Goal: Task Accomplishment & Management: Complete application form

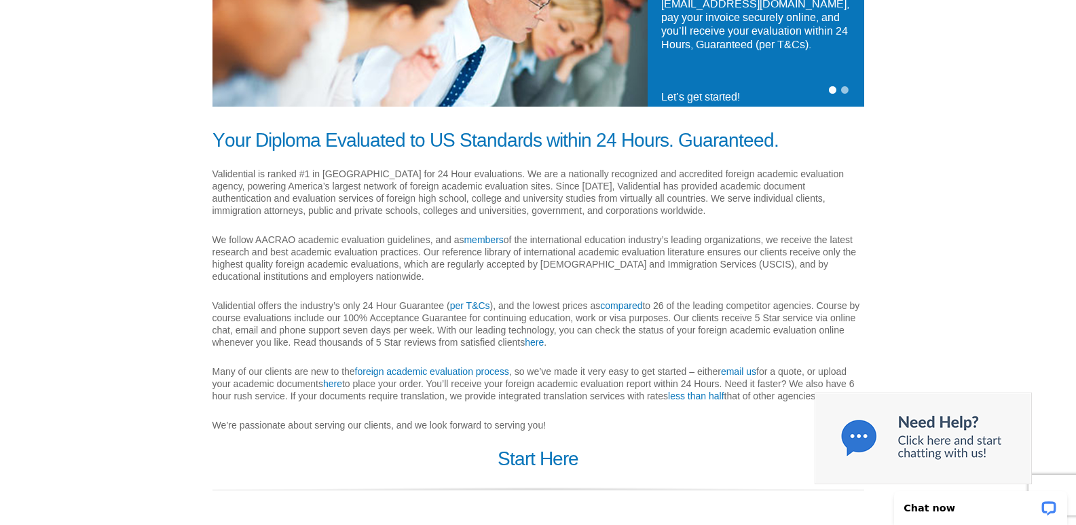
scroll to position [285, 0]
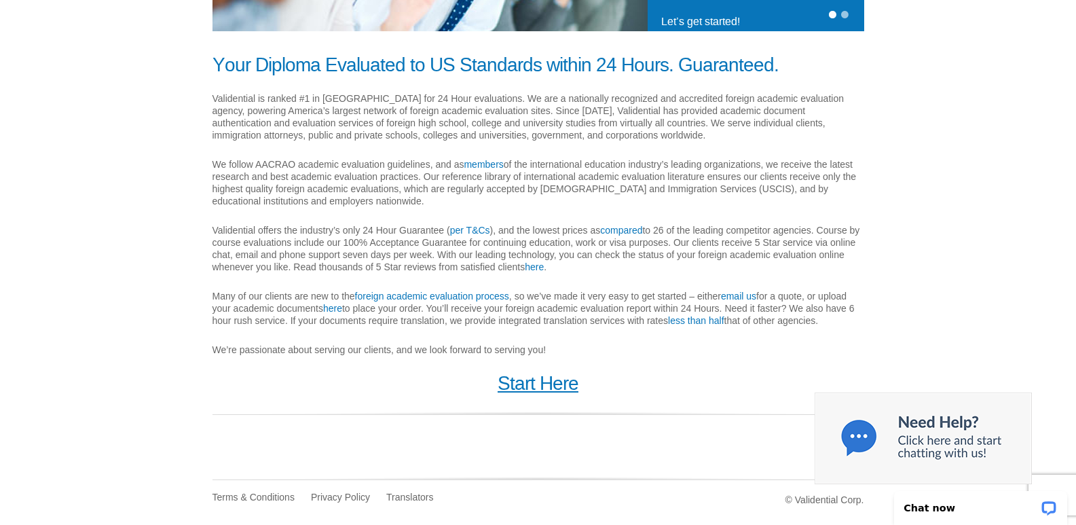
click at [535, 381] on link "Start Here" at bounding box center [538, 383] width 81 height 21
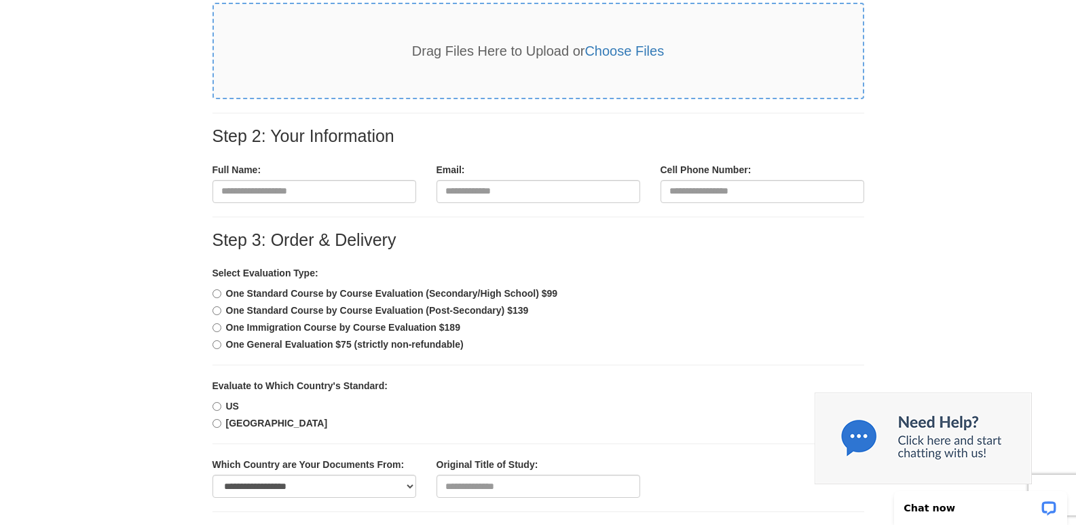
scroll to position [272, 0]
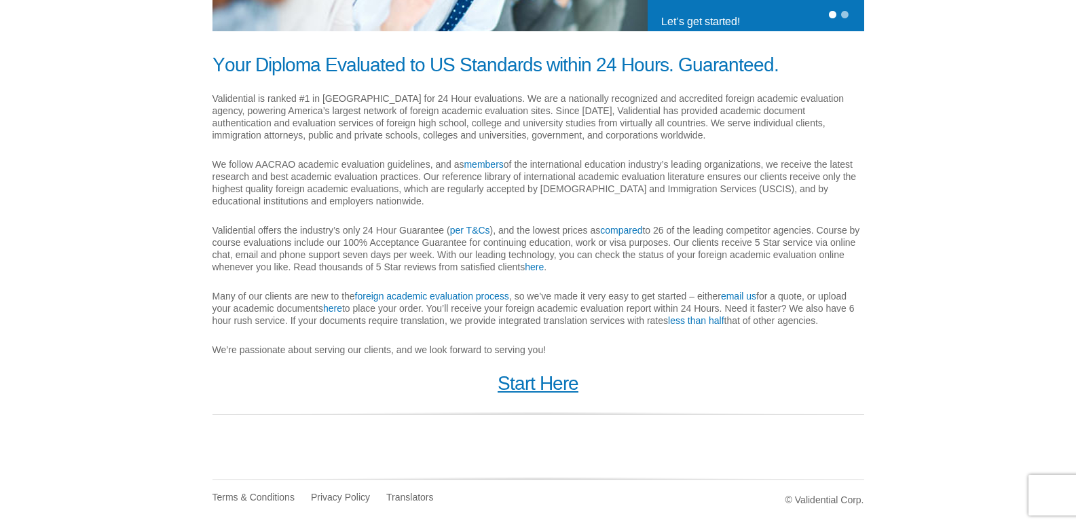
click at [546, 382] on link "Start Here" at bounding box center [538, 383] width 81 height 21
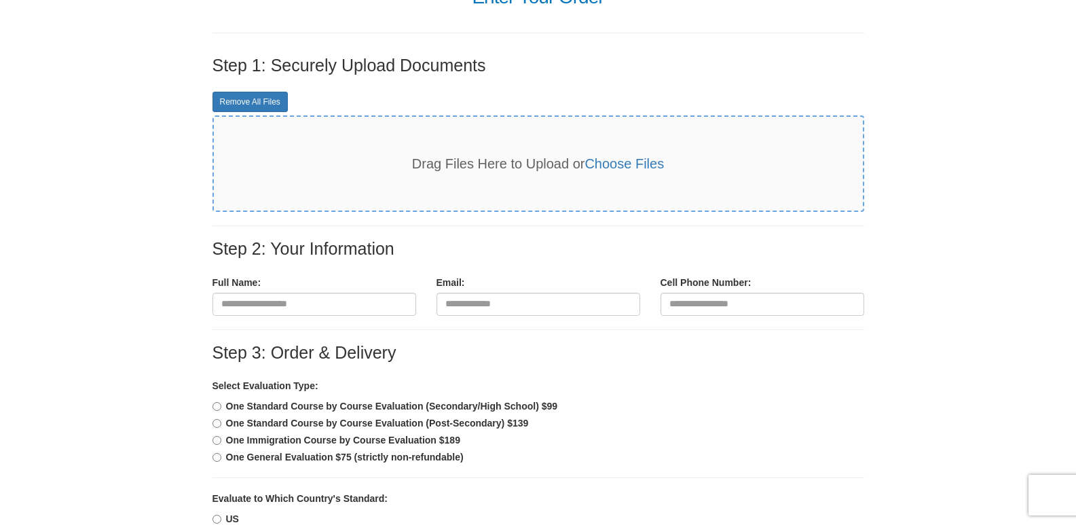
scroll to position [272, 0]
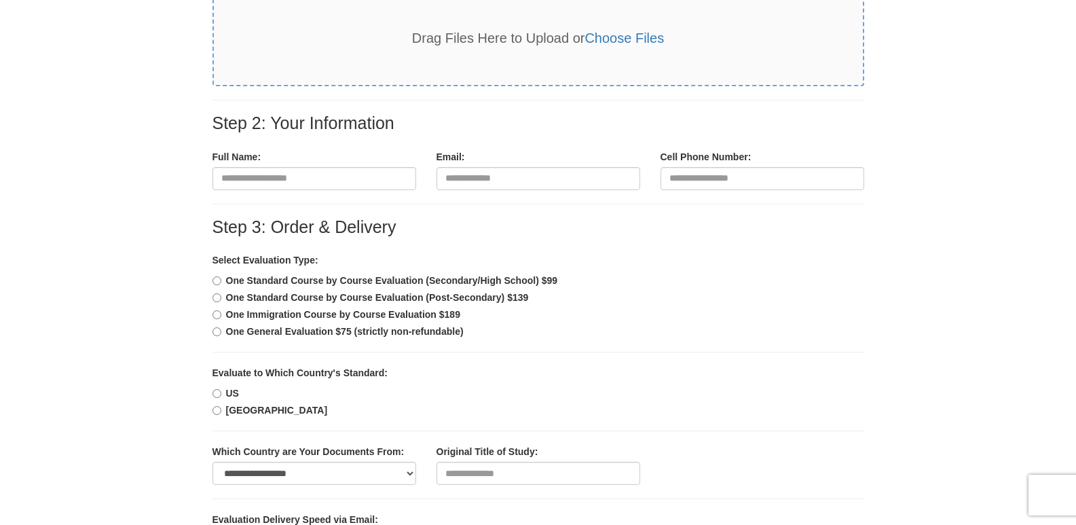
click at [335, 274] on label "One Standard Course by Course Evaluation (Secondary/High School) $99" at bounding box center [386, 281] width 346 height 14
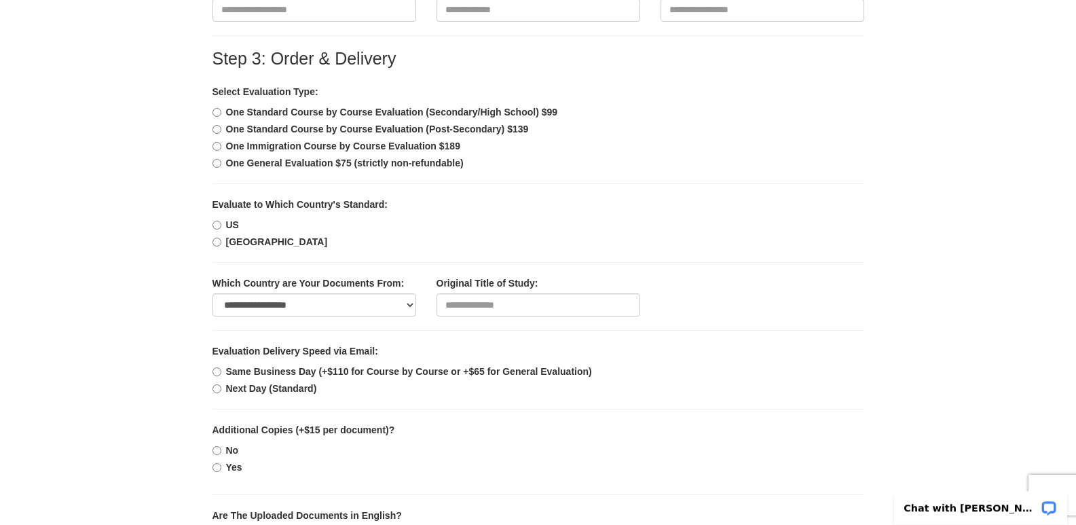
scroll to position [475, 0]
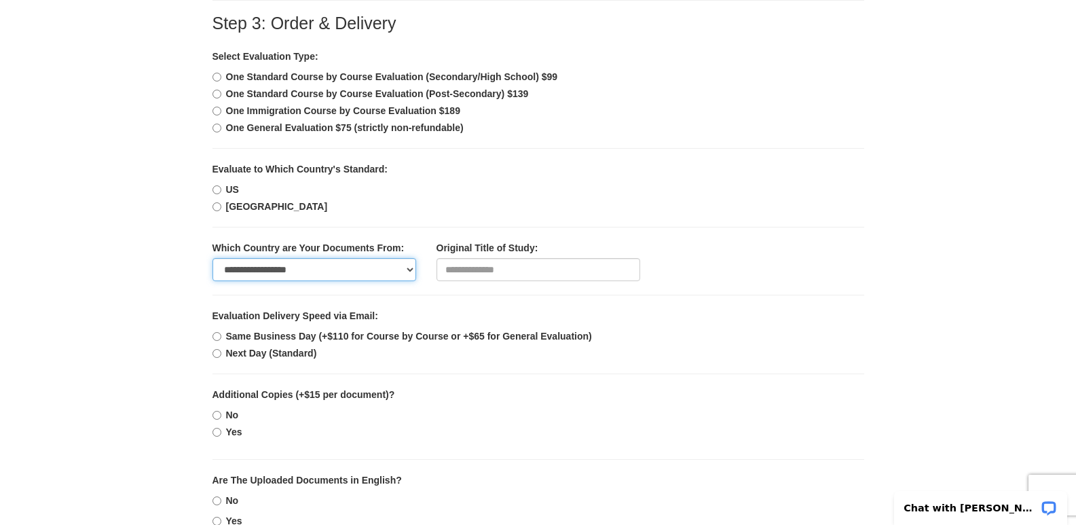
click at [291, 266] on select "**********" at bounding box center [315, 269] width 204 height 23
select select "***"
click at [213, 258] on select "**********" at bounding box center [315, 269] width 204 height 23
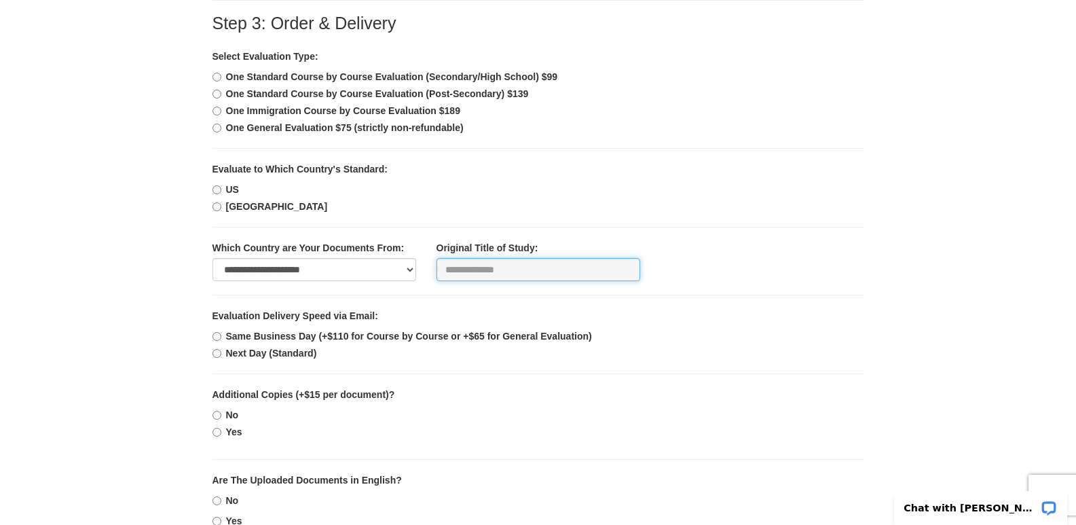
click at [479, 274] on input "text" at bounding box center [539, 269] width 204 height 23
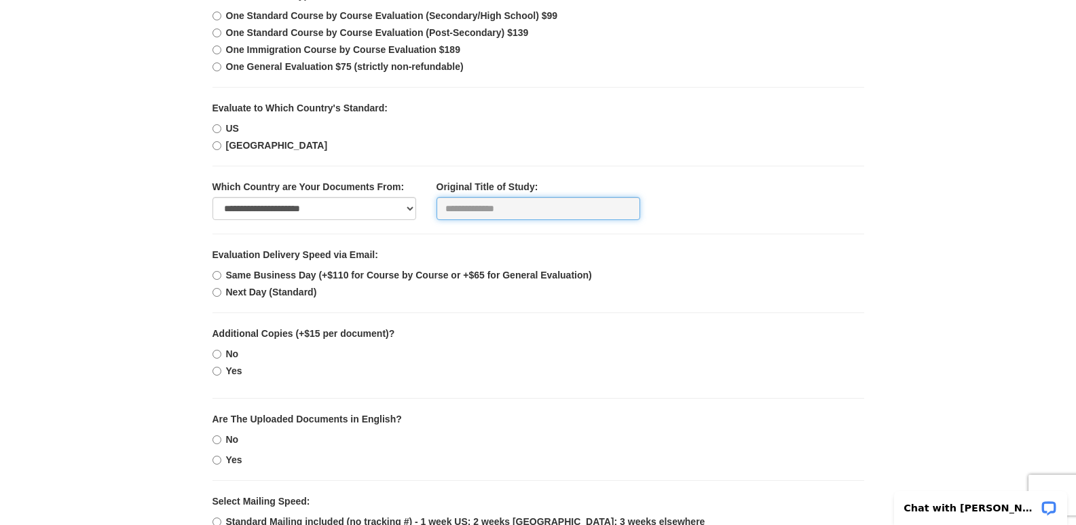
scroll to position [611, 0]
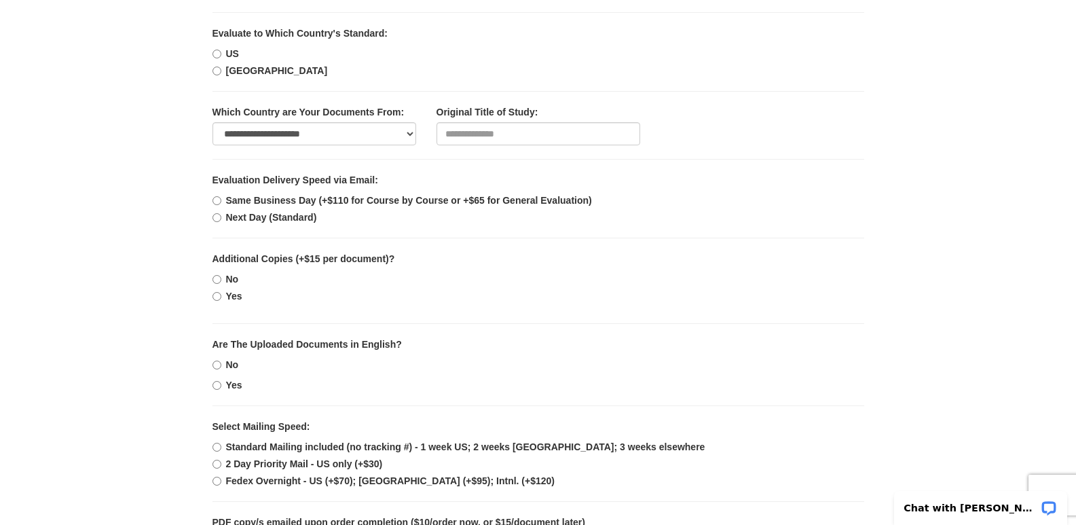
click at [223, 51] on label "US" at bounding box center [226, 54] width 26 height 14
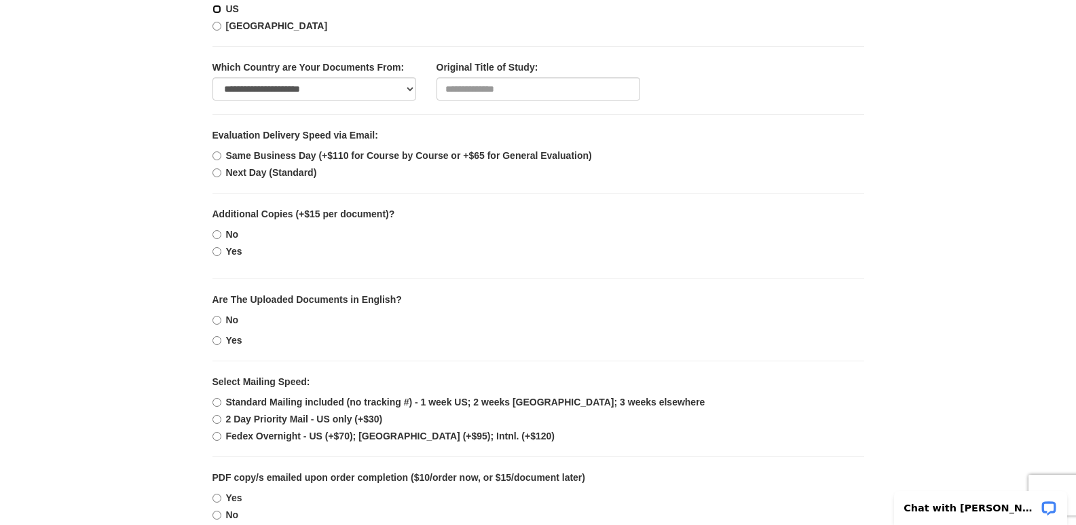
scroll to position [679, 0]
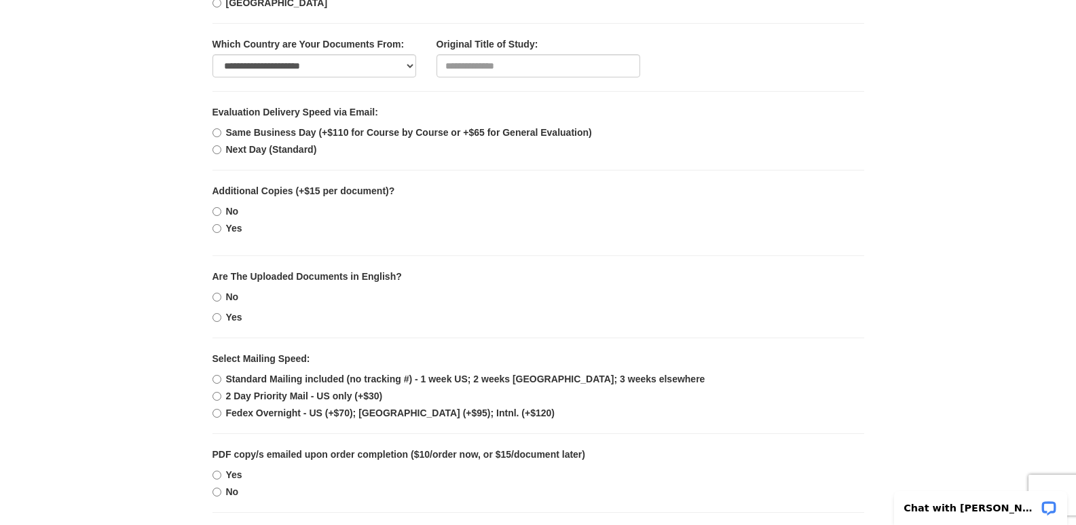
click at [222, 314] on label "Yes" at bounding box center [228, 317] width 30 height 14
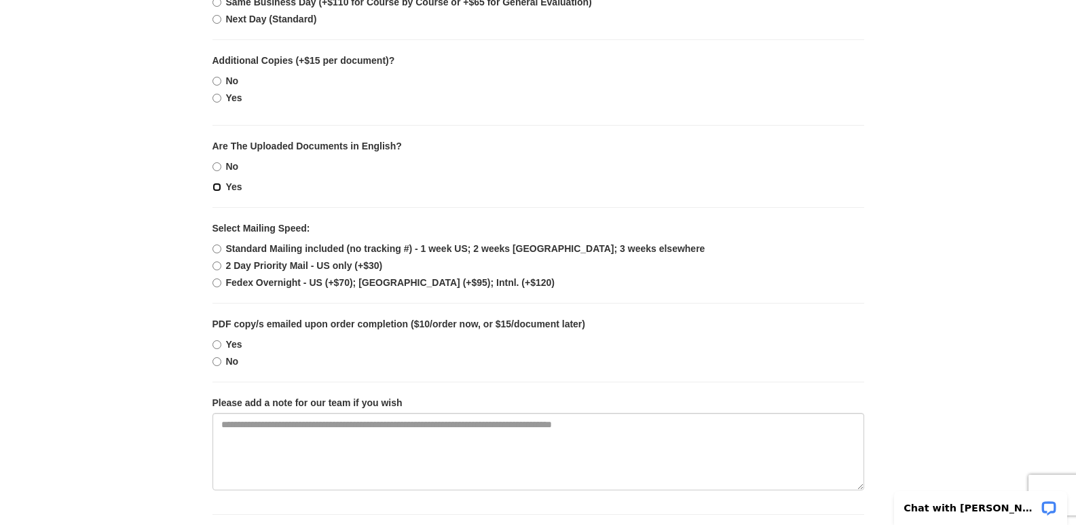
scroll to position [815, 0]
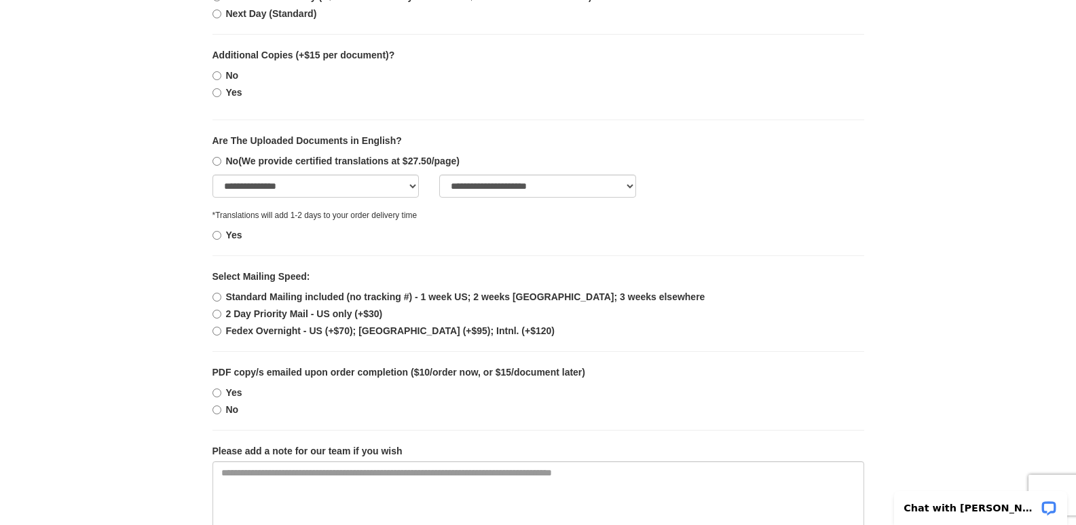
click at [228, 238] on b "Yes" at bounding box center [234, 235] width 16 height 11
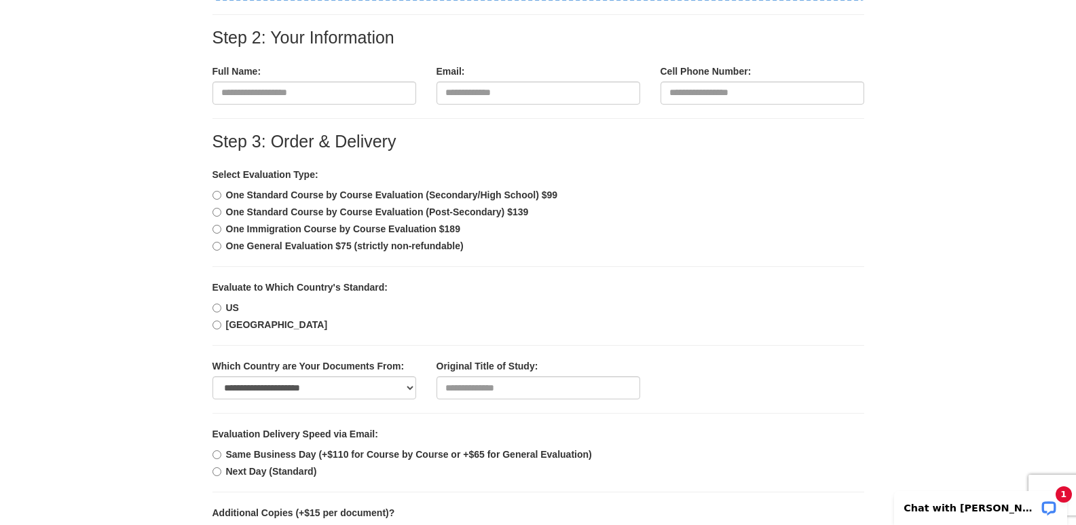
scroll to position [340, 0]
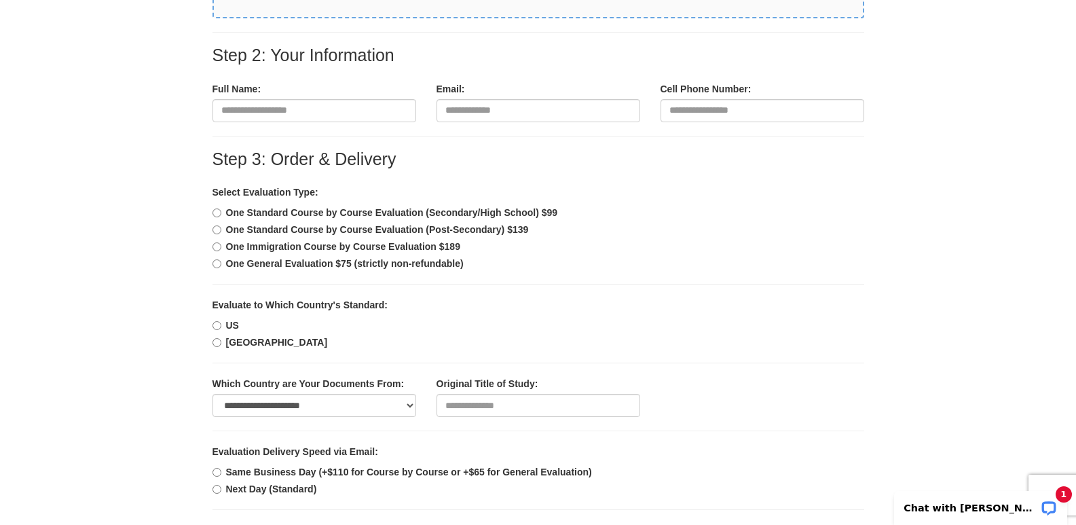
click at [267, 265] on b "One General Evaluation $75 (strictly non-refundable)" at bounding box center [345, 263] width 238 height 11
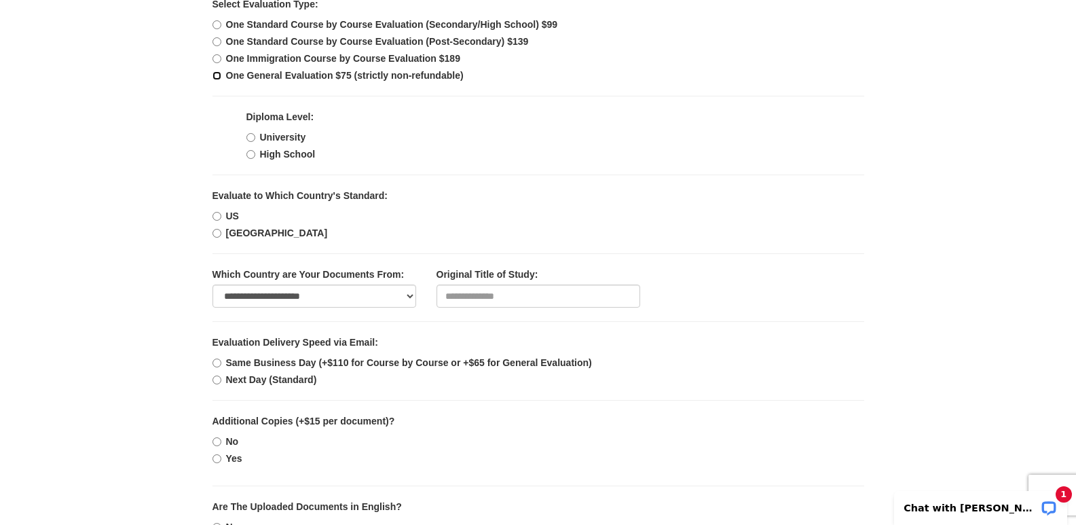
scroll to position [543, 0]
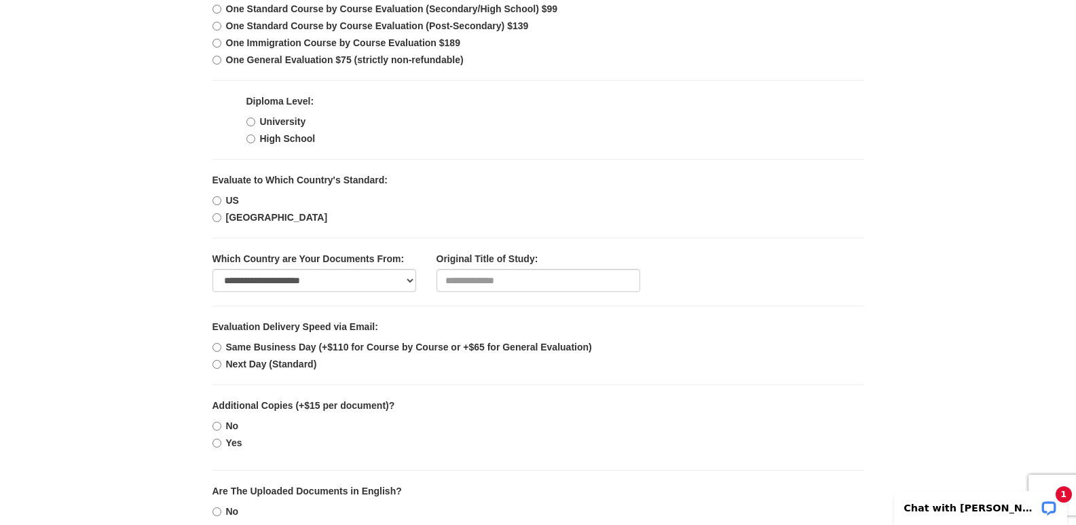
click at [306, 137] on b "High School" at bounding box center [288, 138] width 56 height 11
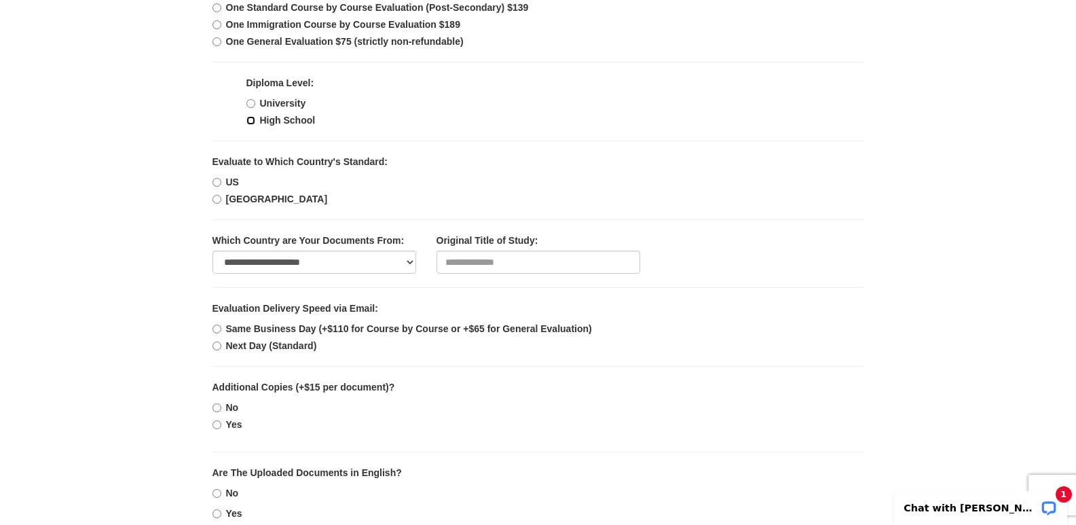
scroll to position [435, 0]
